Goal: Navigation & Orientation: Find specific page/section

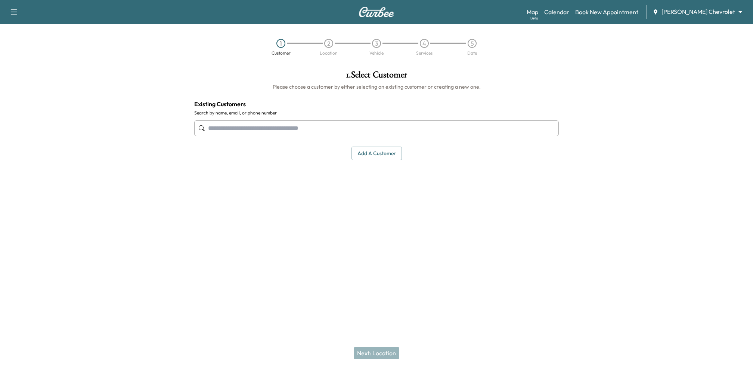
click at [583, 5] on div "Map Beta Calendar Book New Appointment [PERSON_NAME] Chevrolet ******** ​" at bounding box center [637, 12] width 220 height 14
click at [714, 13] on body "Support Log Out Map Beta Calendar Book New Appointment [PERSON_NAME] Chevrolet …" at bounding box center [376, 184] width 753 height 368
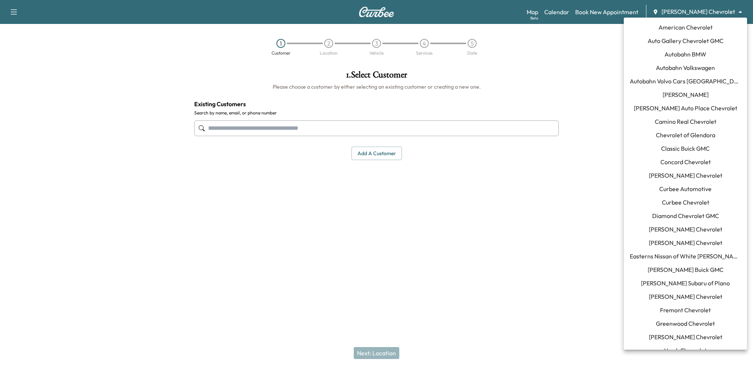
scroll to position [562, 0]
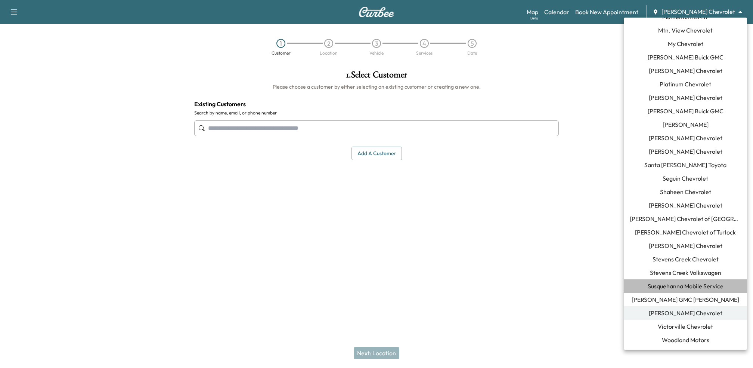
click at [680, 284] on span "Susquehanna Mobile Service" at bounding box center [686, 285] width 76 height 9
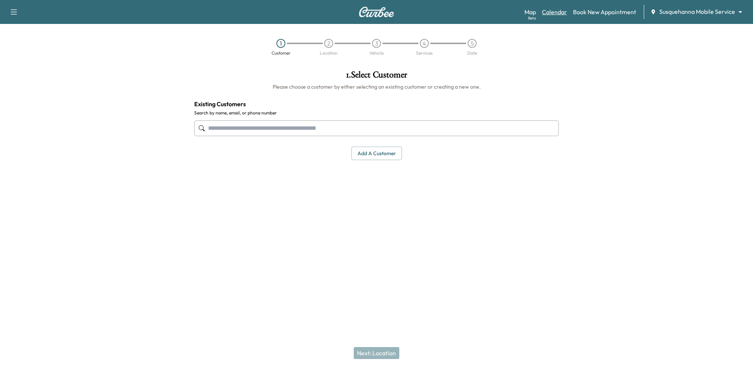
click at [555, 12] on link "Calendar" at bounding box center [554, 11] width 25 height 9
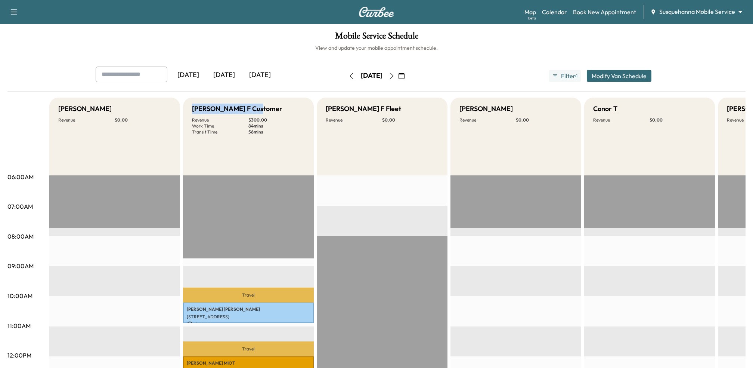
drag, startPoint x: 192, startPoint y: 107, endPoint x: 254, endPoint y: 108, distance: 61.6
click at [255, 108] on div "[PERSON_NAME] F Customer" at bounding box center [248, 108] width 113 height 10
copy h5 "[PERSON_NAME] F Customer"
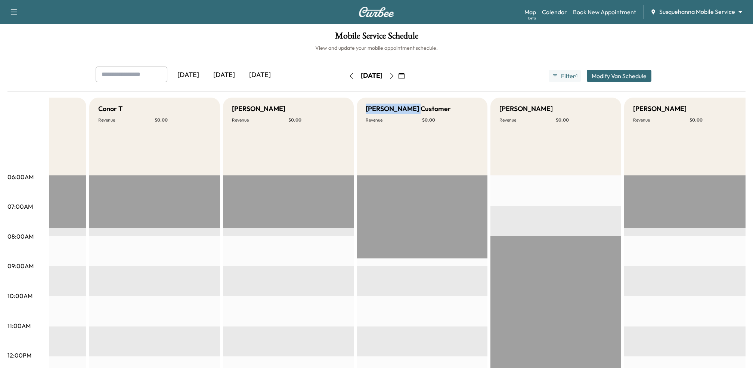
drag, startPoint x: 366, startPoint y: 109, endPoint x: 413, endPoint y: 109, distance: 47.4
click at [413, 109] on div "[PERSON_NAME] Customer" at bounding box center [422, 108] width 113 height 10
copy h5 "[PERSON_NAME] Customer"
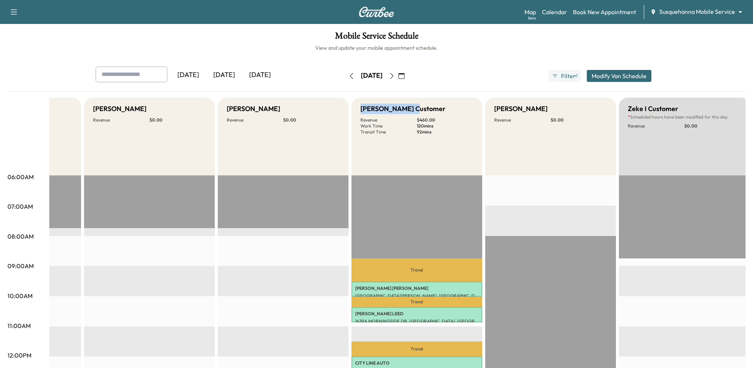
drag, startPoint x: 361, startPoint y: 109, endPoint x: 427, endPoint y: 109, distance: 65.7
click at [427, 109] on div "[PERSON_NAME] Customer" at bounding box center [416, 108] width 113 height 10
copy h5 "[PERSON_NAME] Customer"
drag, startPoint x: 628, startPoint y: 106, endPoint x: 678, endPoint y: 106, distance: 50.4
click at [678, 106] on div "Zeke I Customer" at bounding box center [684, 108] width 113 height 10
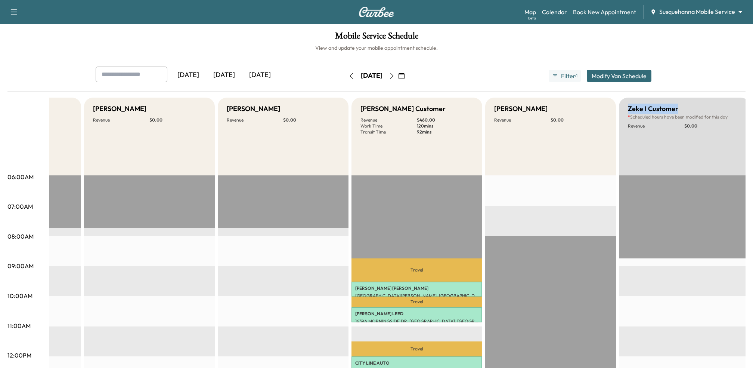
copy h5 "Zeke I Customer"
